Goal: Task Accomplishment & Management: Complete application form

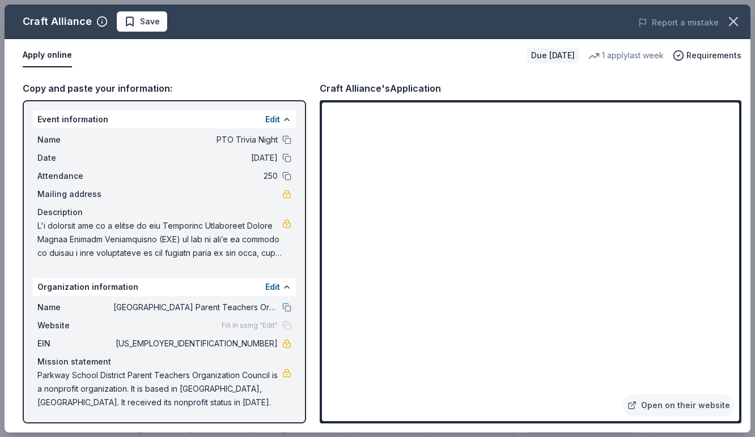
scroll to position [121, 0]
drag, startPoint x: 484, startPoint y: 59, endPoint x: 462, endPoint y: 54, distance: 22.1
click at [462, 54] on div "Apply online" at bounding box center [270, 56] width 495 height 24
click at [1, 171] on div "Craft Alliance Save Report a mistake Apply online Due [DATE] 1 apply last week …" at bounding box center [377, 218] width 755 height 437
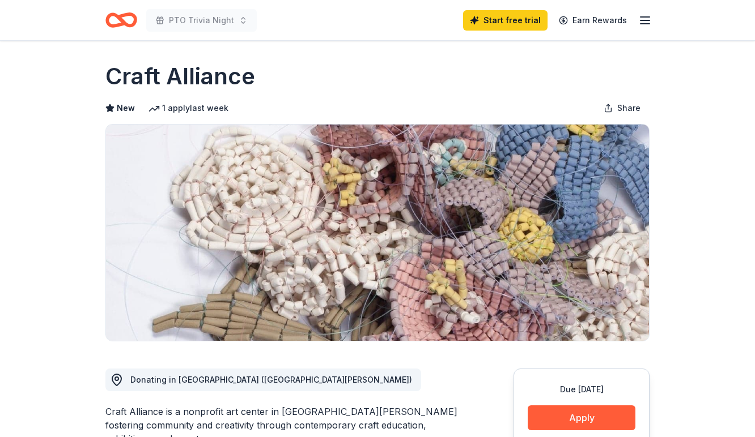
scroll to position [2, 0]
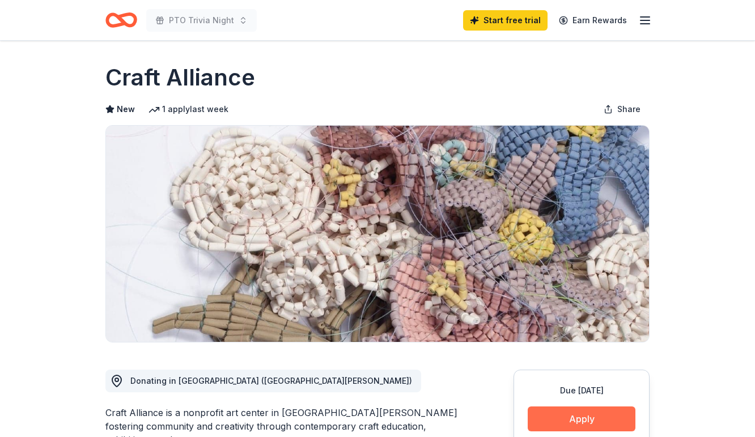
click at [582, 419] on button "Apply" at bounding box center [582, 419] width 108 height 25
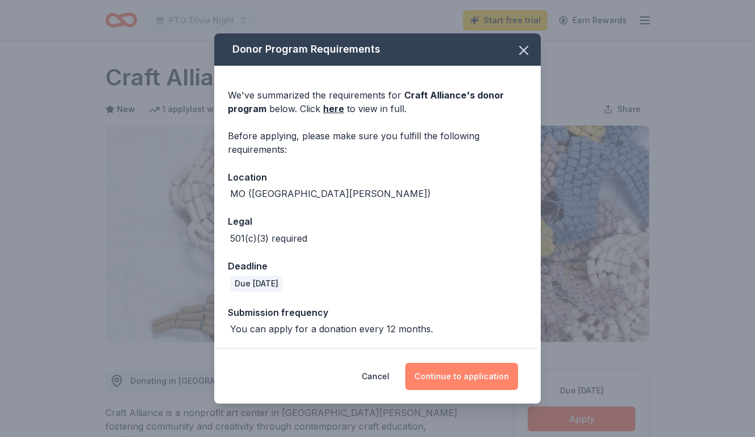
click at [460, 376] on button "Continue to application" at bounding box center [461, 376] width 113 height 27
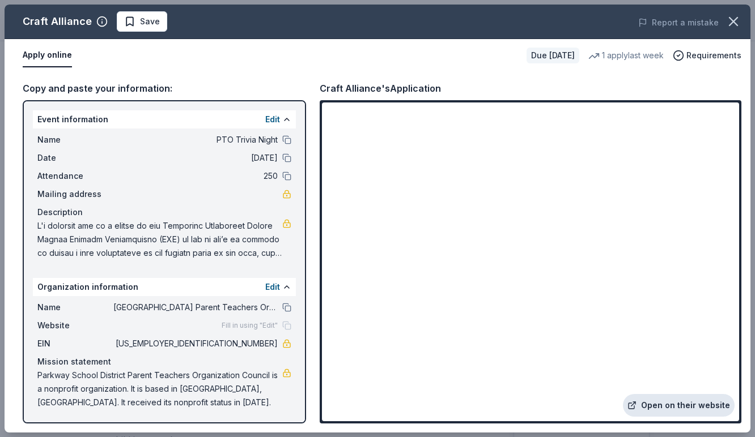
click at [665, 404] on link "Open on their website" at bounding box center [679, 405] width 112 height 23
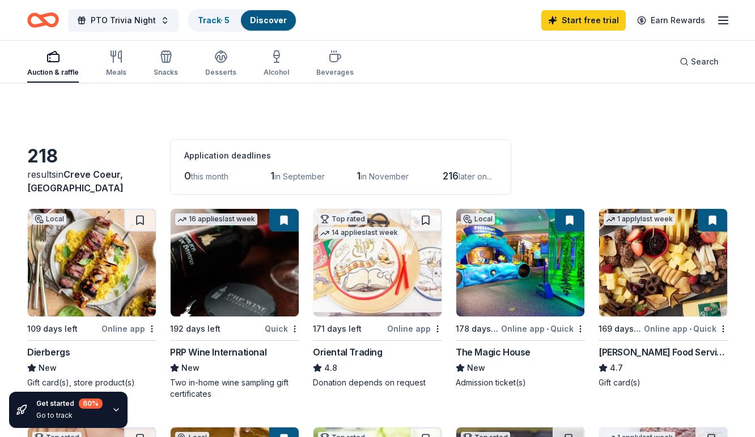
scroll to position [319, 0]
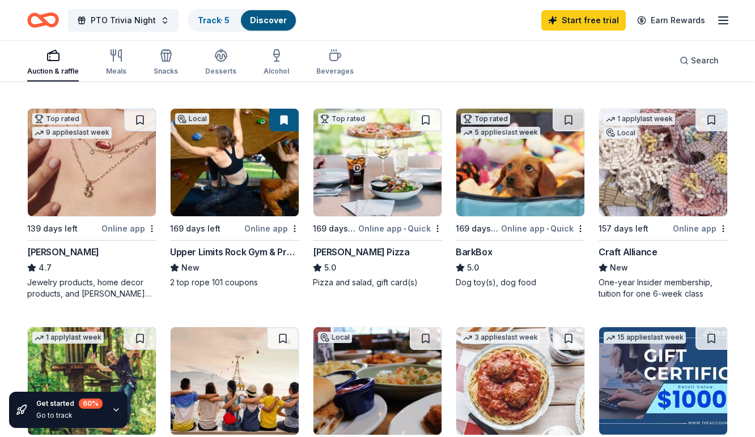
click at [79, 176] on img at bounding box center [92, 163] width 128 height 108
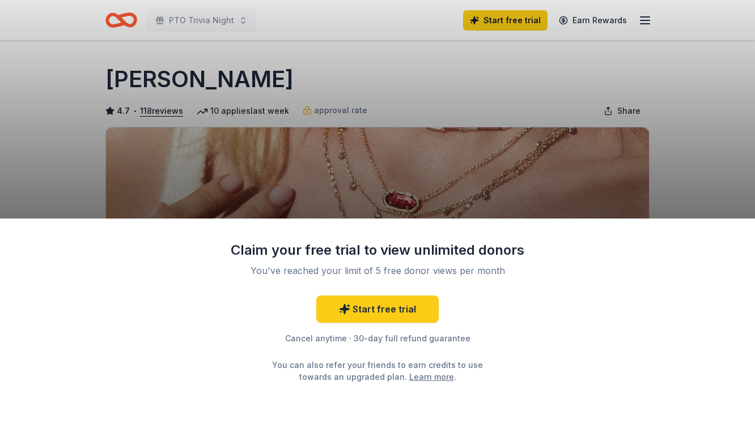
click at [337, 44] on div "Claim your free trial to view unlimited donors You've reached your limit of 5 f…" at bounding box center [377, 218] width 755 height 437
